Goal: Task Accomplishment & Management: Manage account settings

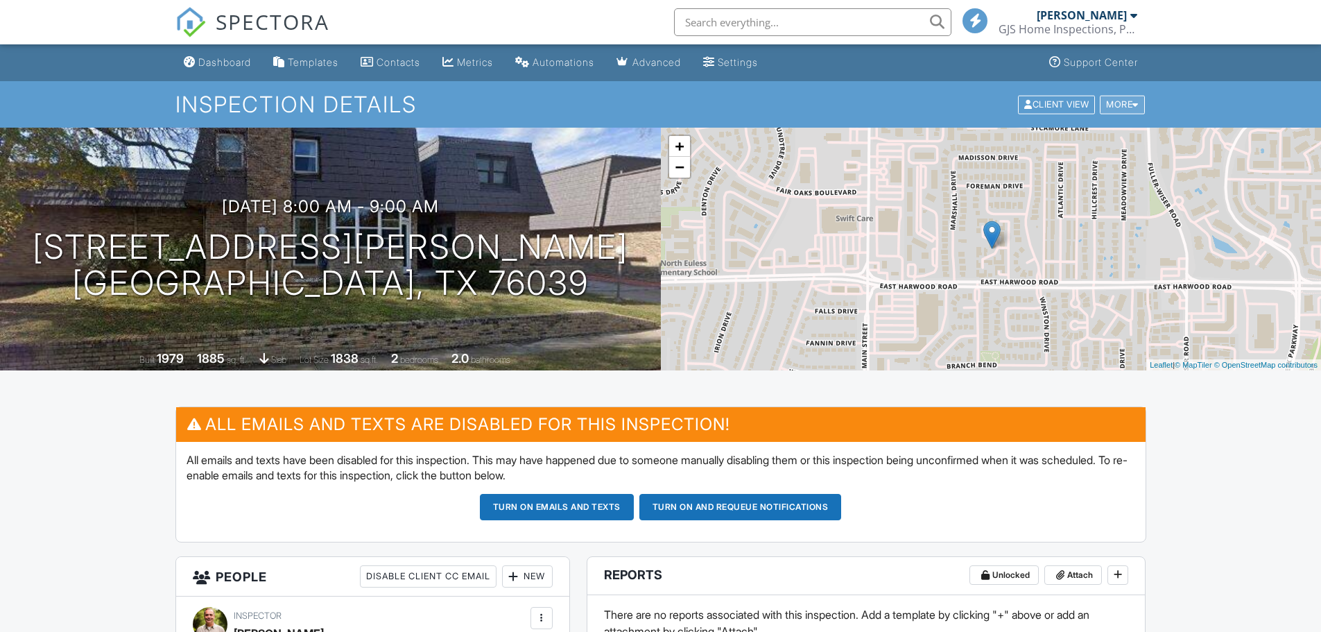
click at [1133, 108] on div at bounding box center [1135, 104] width 6 height 9
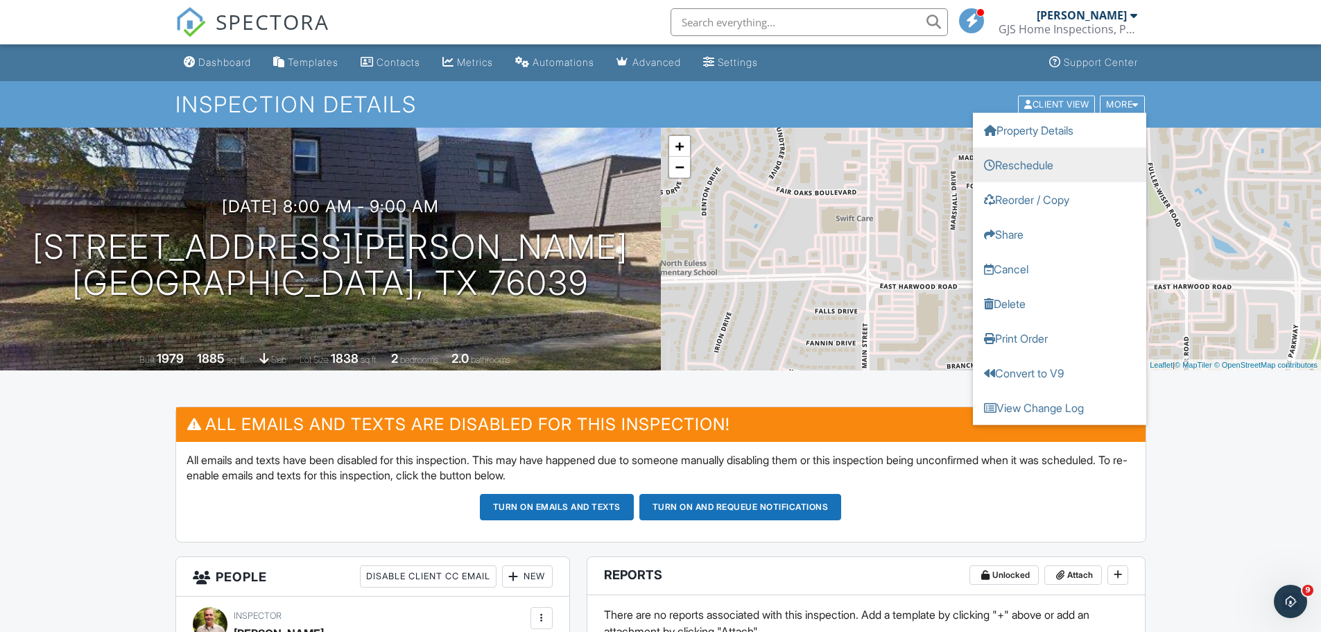
click at [1045, 168] on link "Reschedule" at bounding box center [1059, 164] width 173 height 35
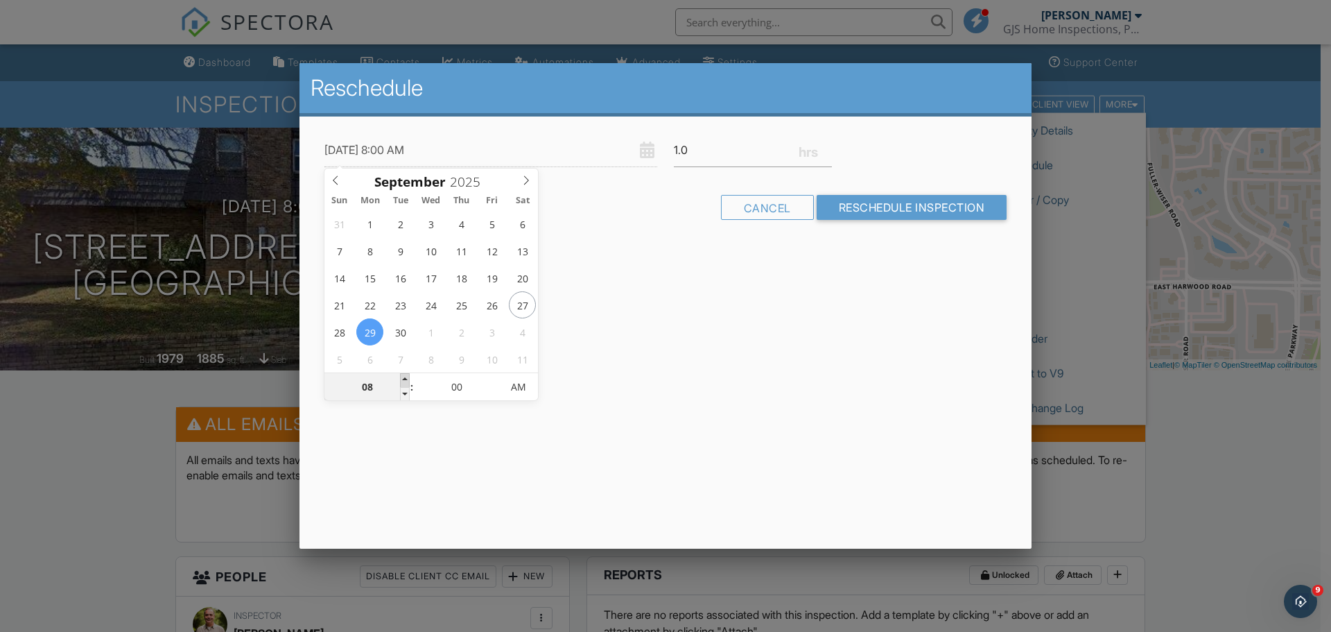
type input "09/29/2025 9:00 AM"
type input "09"
click at [407, 376] on span at bounding box center [405, 380] width 10 height 14
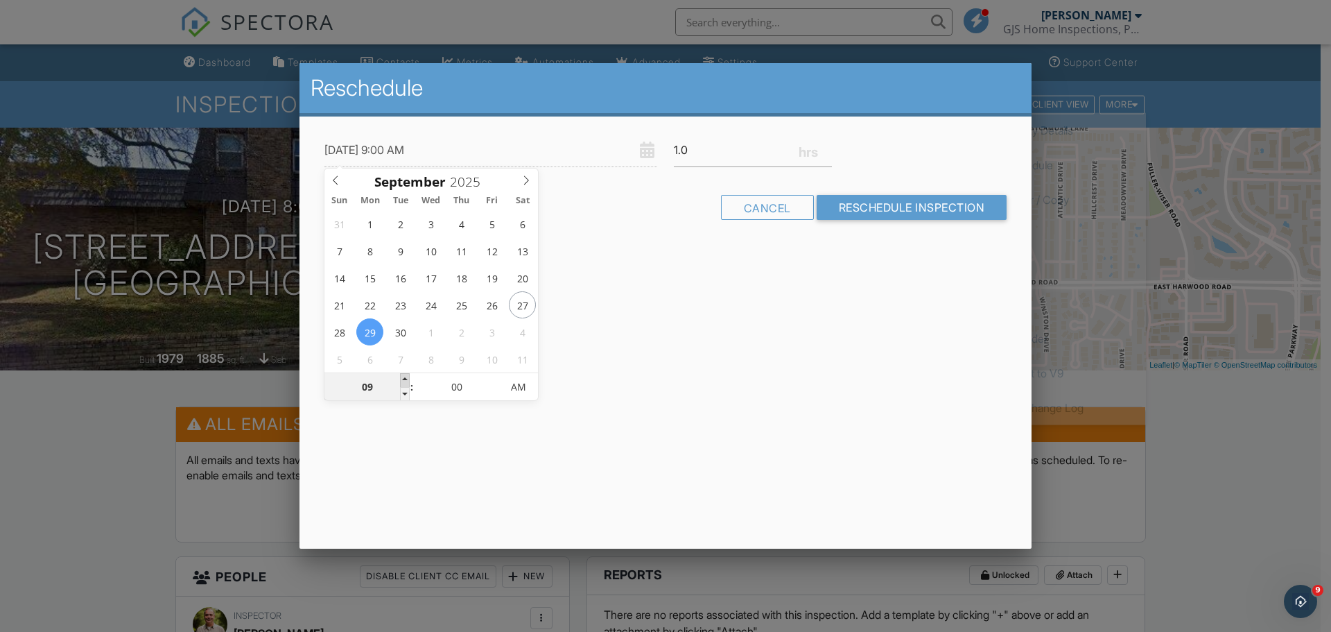
type input "09/29/2025 10:00 AM"
type input "10"
click at [407, 376] on span at bounding box center [405, 380] width 10 height 14
type input "09/29/2025 11:00 AM"
type input "11"
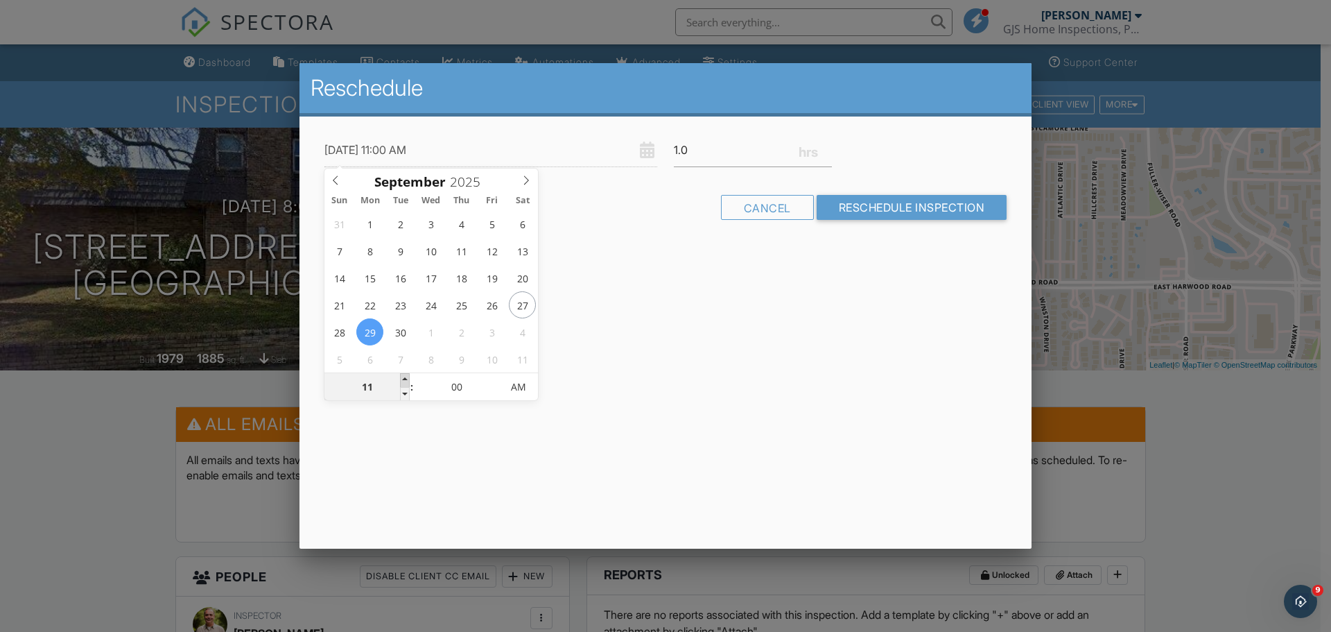
click at [407, 376] on span at bounding box center [405, 380] width 10 height 14
type input "09/29/2025 12:00 PM"
type input "12"
click at [407, 376] on span at bounding box center [405, 380] width 10 height 14
type input "09/29/2025 1:00 PM"
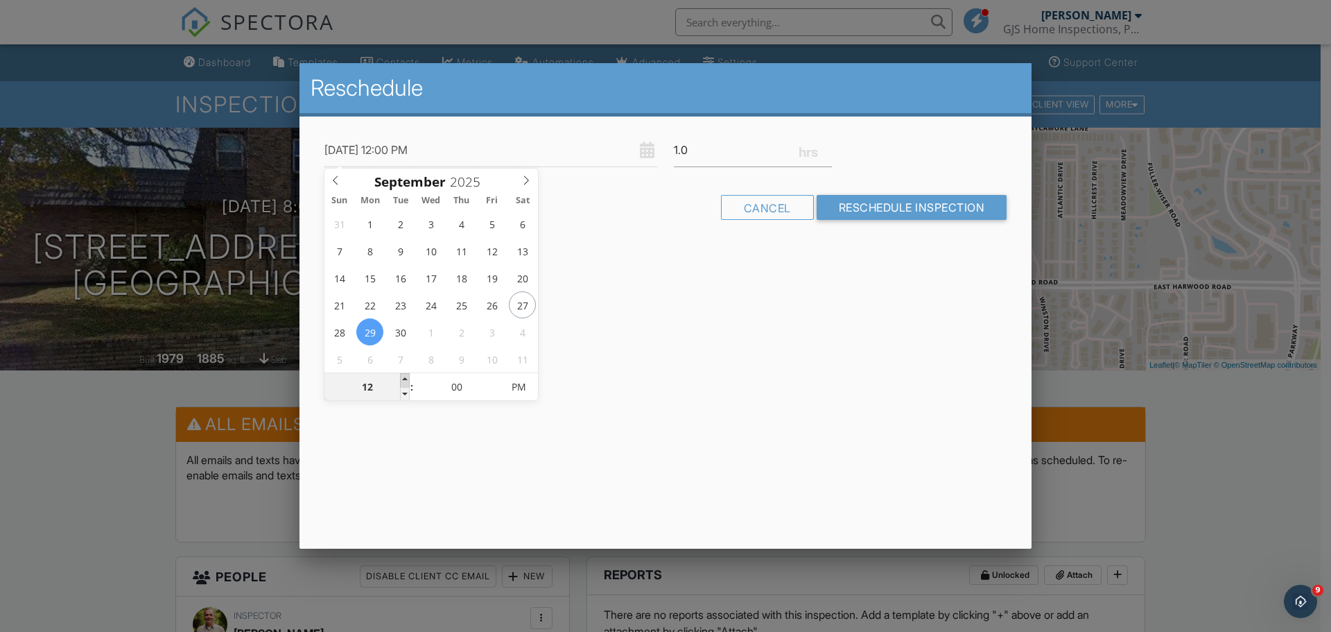
type input "01"
click at [407, 376] on span at bounding box center [405, 380] width 10 height 14
type input "[DATE] 2:00 PM"
type input "02"
click at [407, 376] on span at bounding box center [405, 380] width 10 height 14
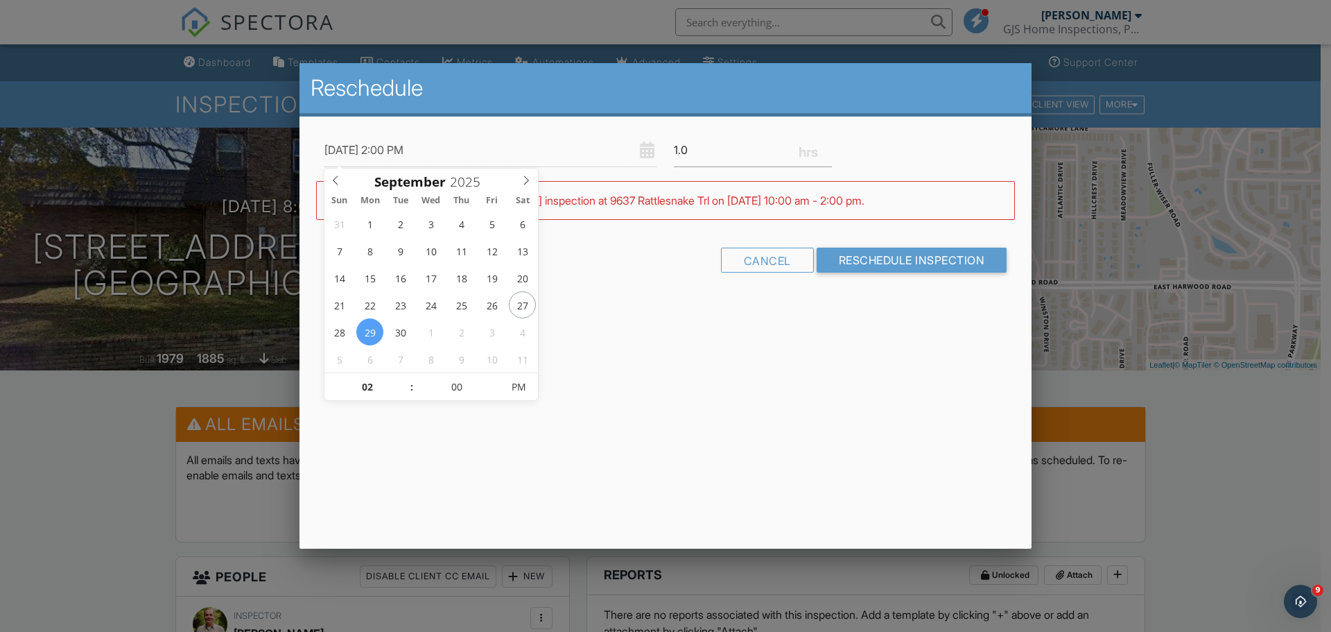
click at [863, 336] on div "Reschedule 09/29/2025 2:00 PM 1.0 Warning: this date/time is in the past. WARNI…" at bounding box center [665, 305] width 732 height 485
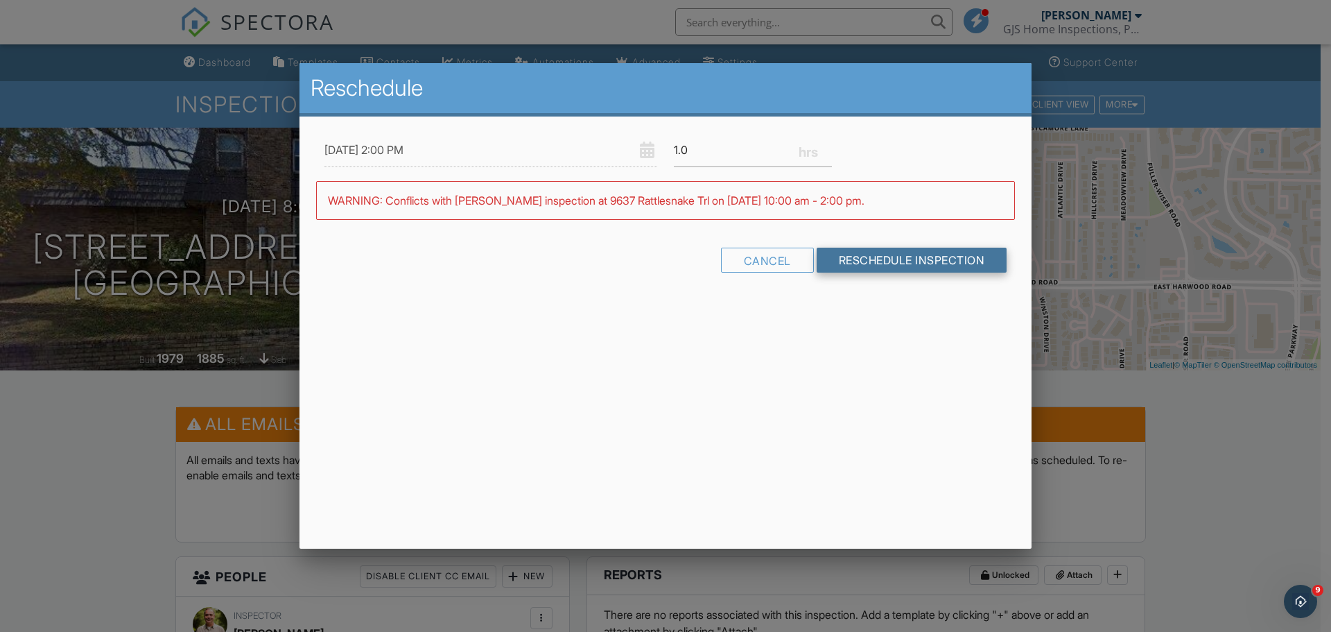
click at [889, 264] on input "Reschedule Inspection" at bounding box center [912, 259] width 191 height 25
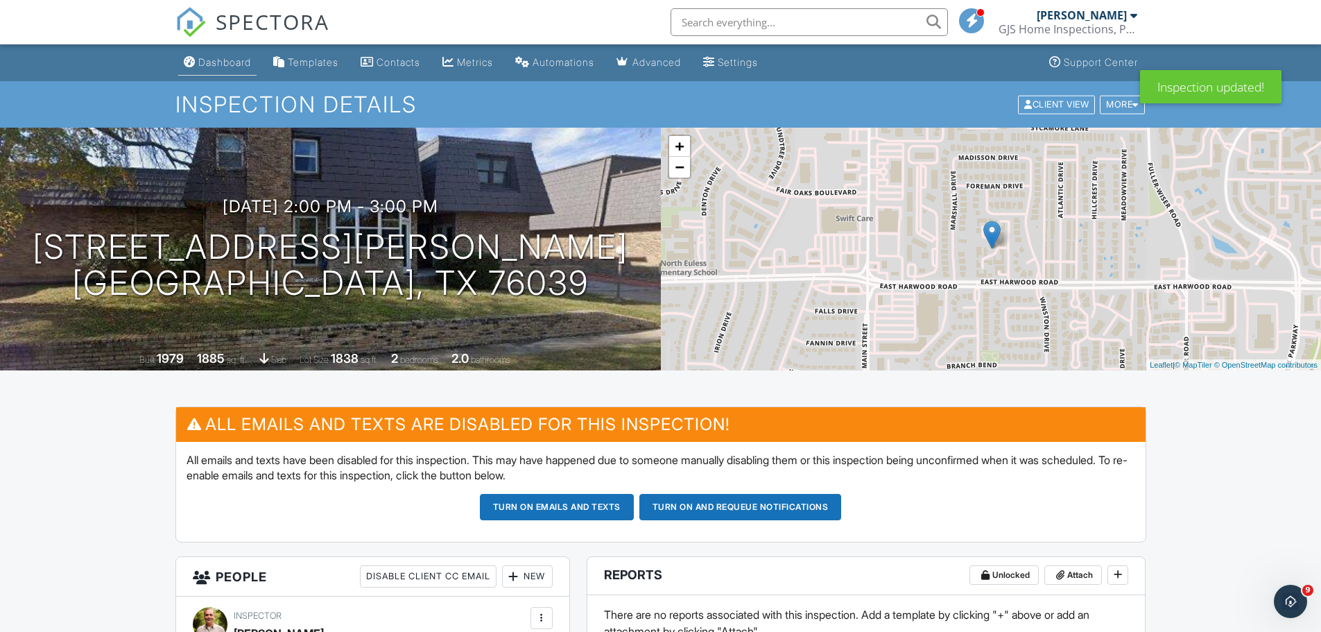
click at [234, 64] on div "Dashboard" at bounding box center [224, 62] width 53 height 12
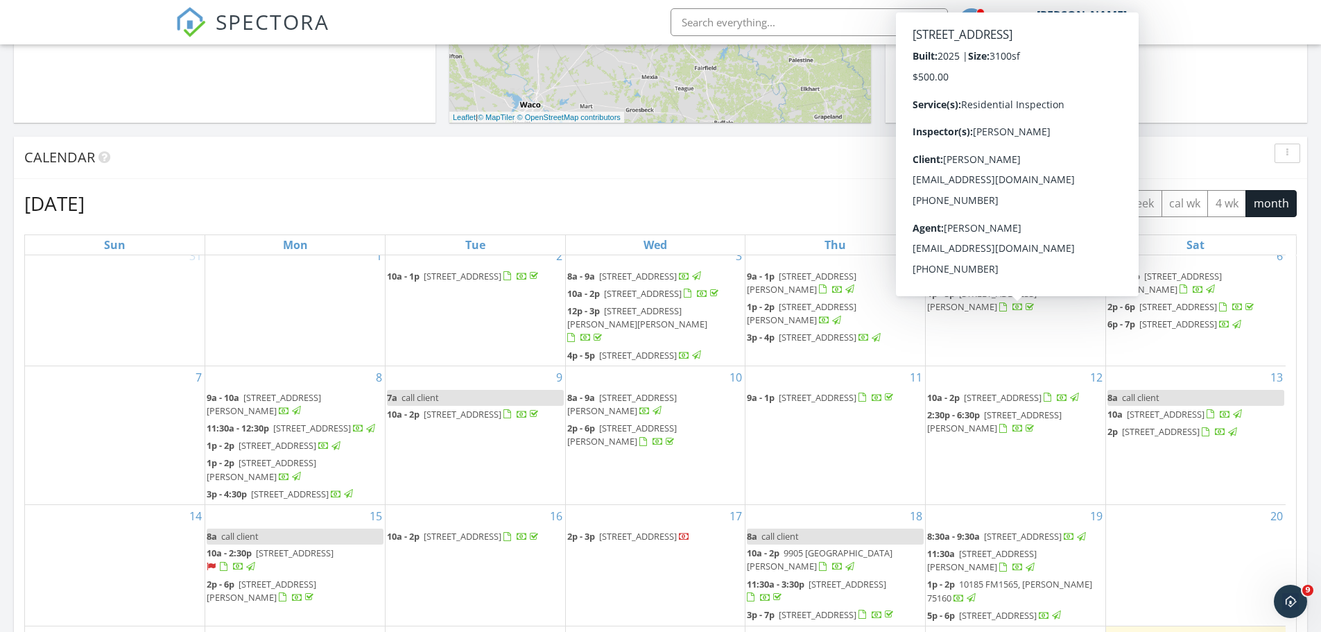
scroll to position [763, 0]
